Goal: Entertainment & Leisure: Browse casually

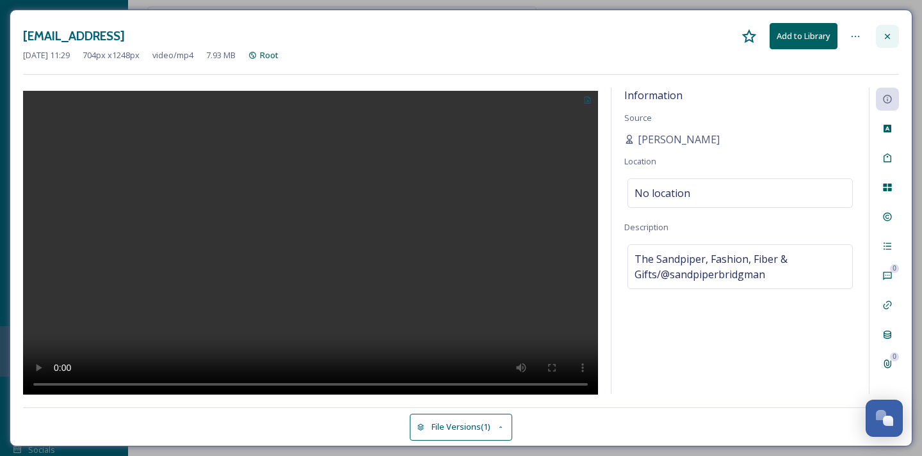
click at [892, 41] on div at bounding box center [887, 36] width 23 height 23
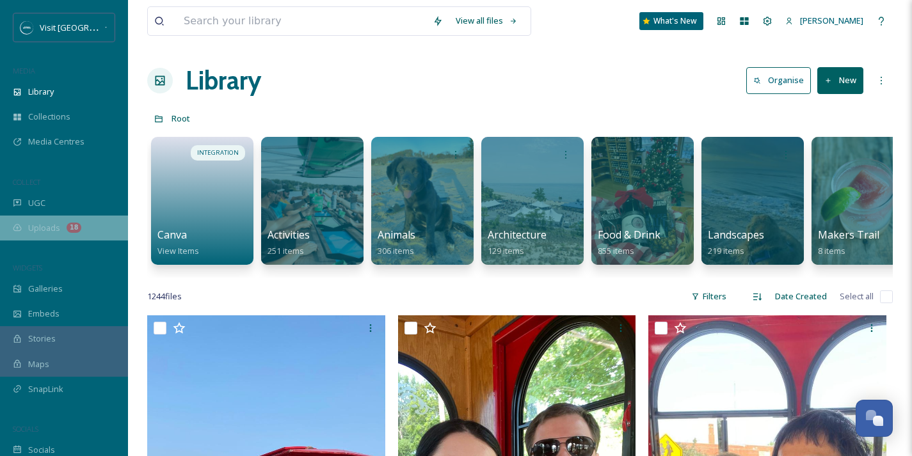
click at [61, 227] on div "Uploads 18" at bounding box center [64, 228] width 128 height 25
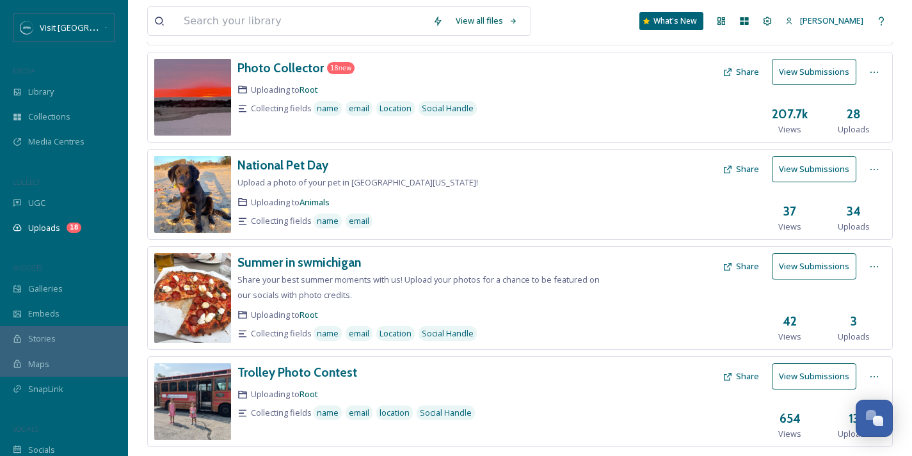
scroll to position [24, 0]
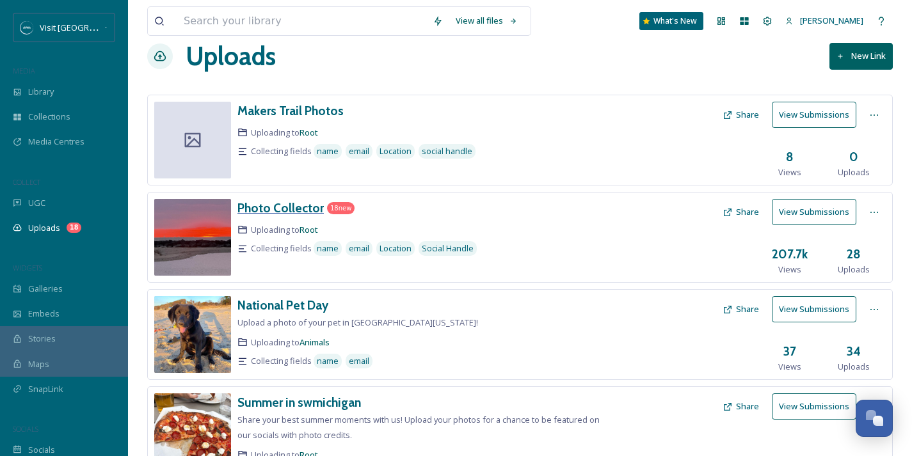
click at [270, 206] on h3 "Photo Collector" at bounding box center [281, 207] width 86 height 15
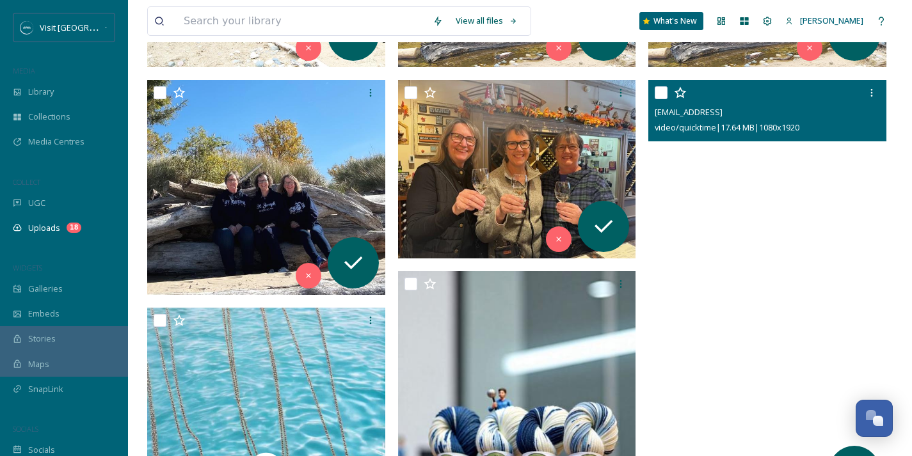
scroll to position [385, 0]
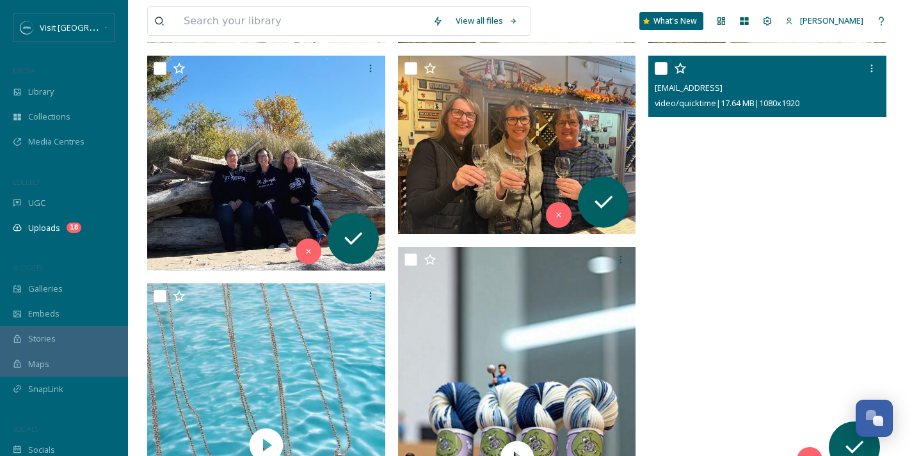
click at [764, 312] on video "ext_1746113385.97853_sandpiper4217@gmail.com-video-output-F5B2550E-2415-4AE4-A9…" at bounding box center [768, 267] width 238 height 423
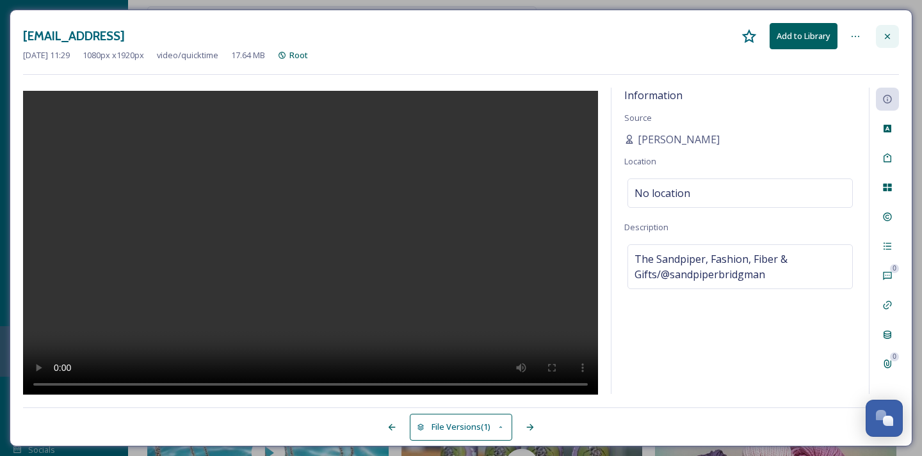
click at [885, 40] on icon at bounding box center [887, 36] width 10 height 10
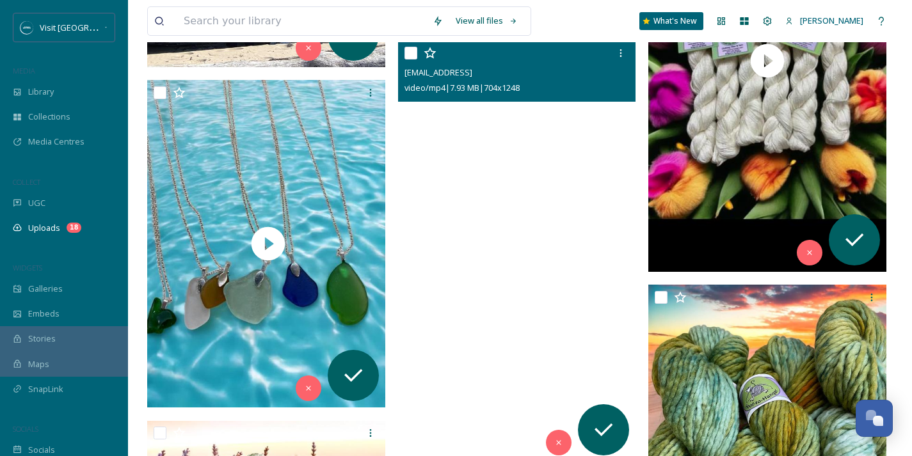
scroll to position [624, 0]
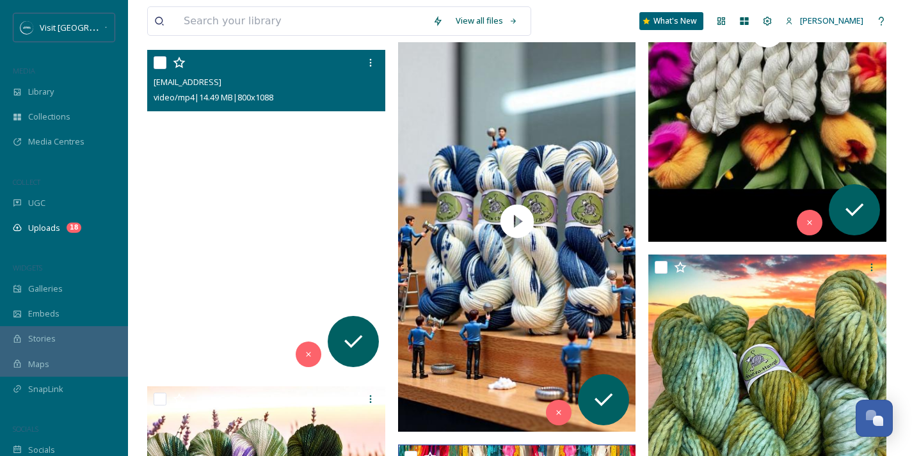
click at [321, 271] on video "ext_1746113384.260381_sandpiper4217@gmail.com-92cf89e6-b00e-4a97-9f26-cda73720a…" at bounding box center [266, 212] width 238 height 324
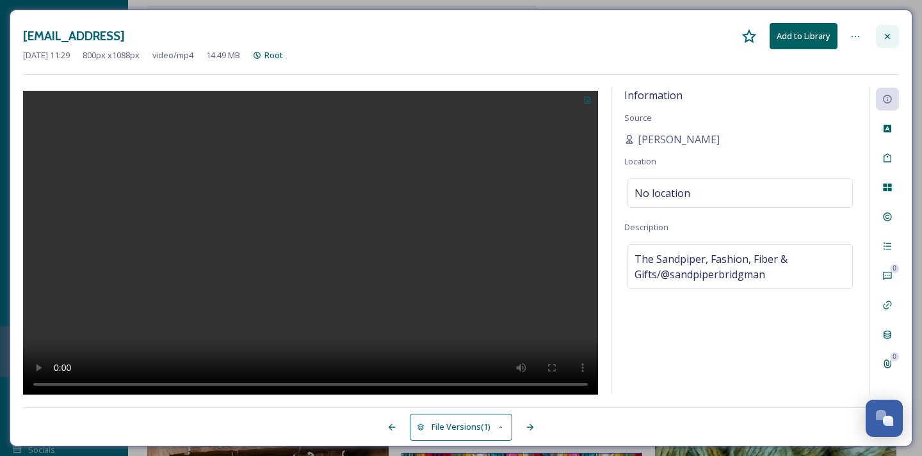
click at [894, 36] on div at bounding box center [887, 36] width 23 height 23
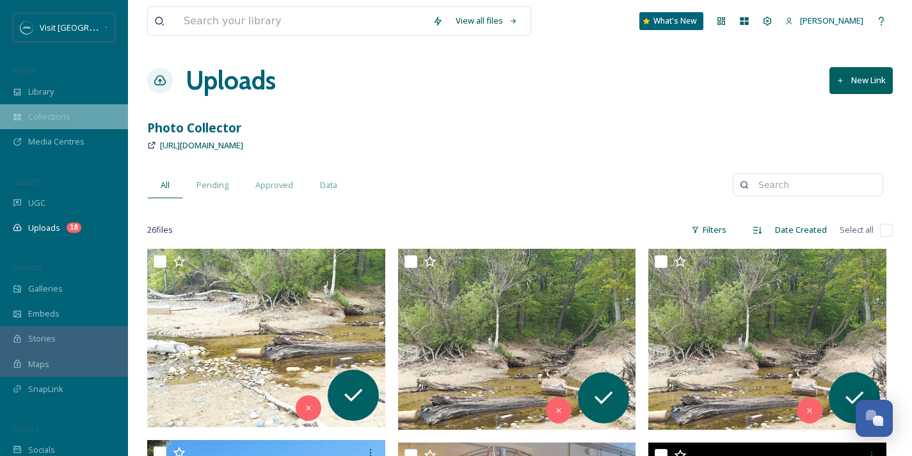
click at [63, 114] on span "Collections" at bounding box center [49, 117] width 42 height 12
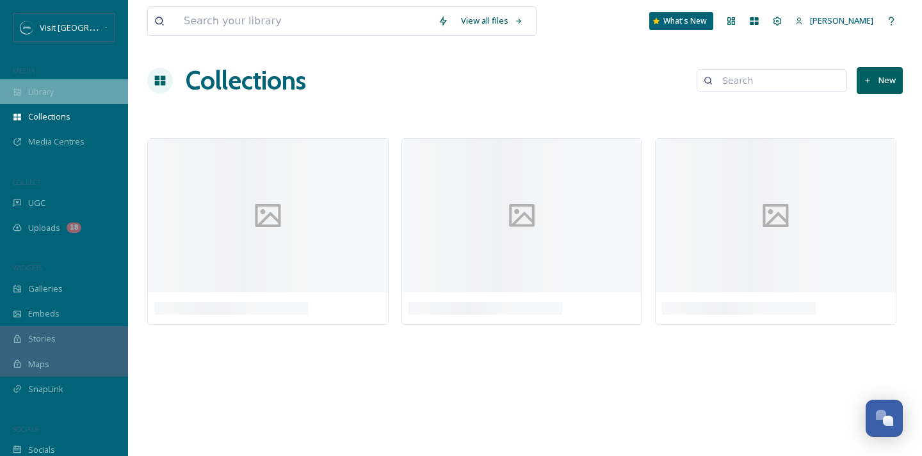
click at [27, 81] on div "Library" at bounding box center [64, 91] width 128 height 25
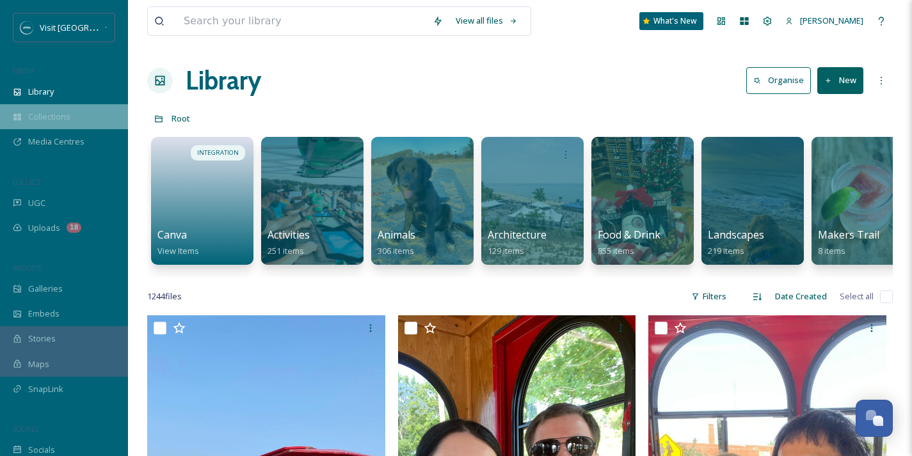
click at [56, 120] on span "Collections" at bounding box center [49, 117] width 42 height 12
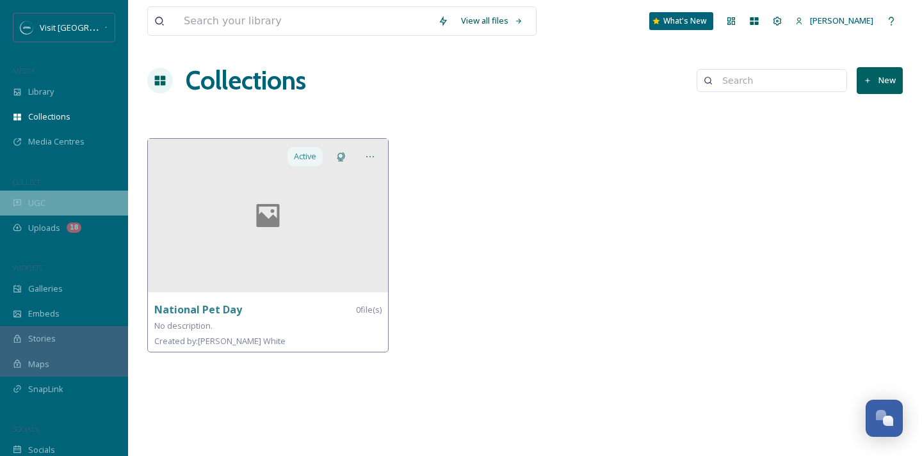
click at [46, 198] on div "UGC" at bounding box center [64, 203] width 128 height 25
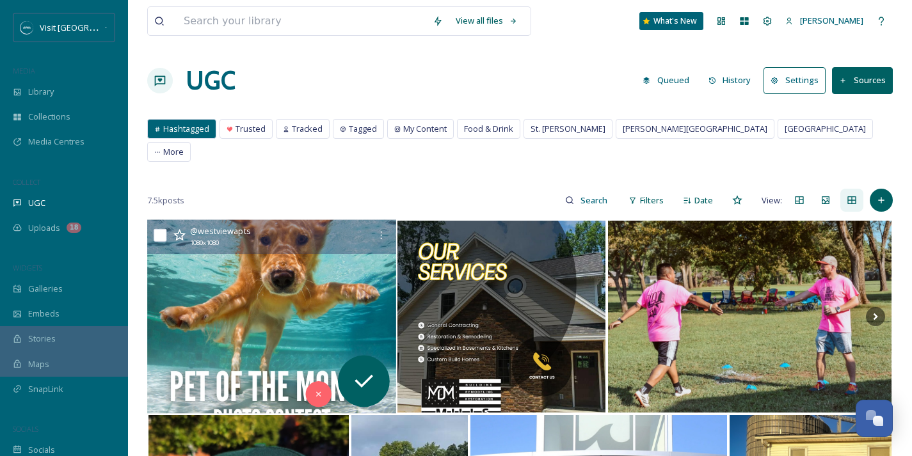
click at [275, 277] on img at bounding box center [271, 317] width 249 height 194
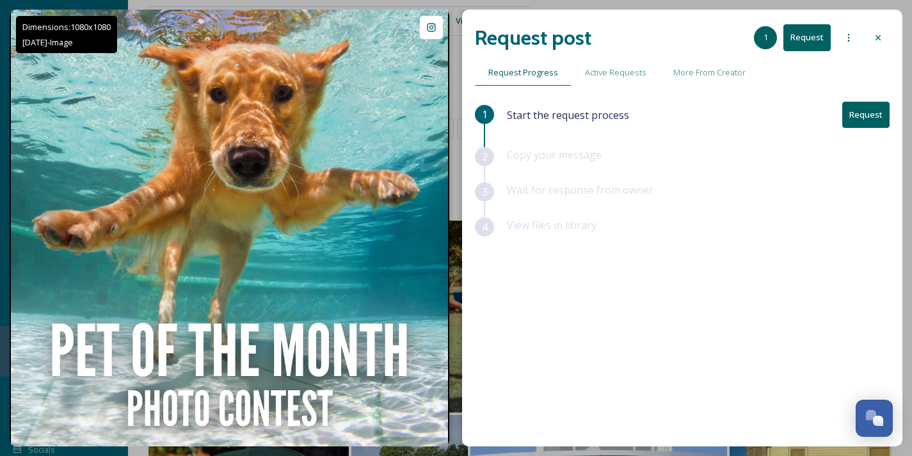
click at [873, 49] on div at bounding box center [878, 37] width 23 height 23
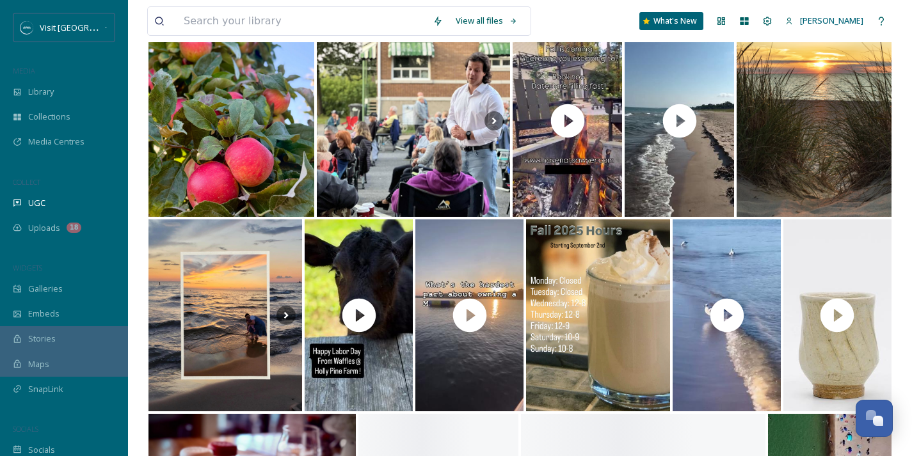
scroll to position [2337, 0]
